Goal: Find specific fact: Find contact information

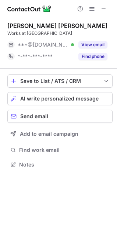
scroll to position [160, 117]
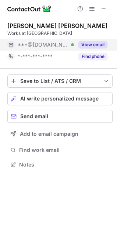
click at [92, 39] on div "View email" at bounding box center [90, 45] width 33 height 12
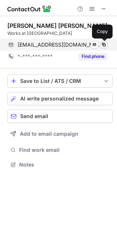
click at [103, 46] on span at bounding box center [104, 45] width 6 height 6
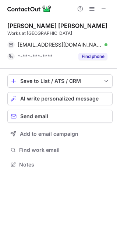
click at [17, 23] on div "Maja Ginsberg Angeli" at bounding box center [57, 25] width 100 height 7
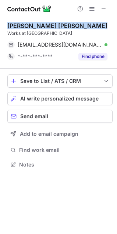
click at [17, 23] on div "Maja Ginsberg Angeli" at bounding box center [57, 25] width 100 height 7
copy div "Maja Ginsberg Angeli"
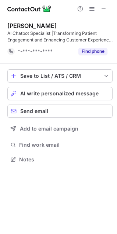
scroll to position [155, 117]
